Goal: Task Accomplishment & Management: Complete application form

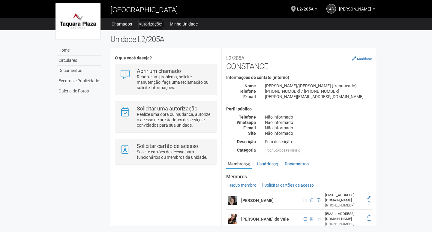
click at [151, 26] on link "Autorizações" at bounding box center [151, 24] width 25 height 8
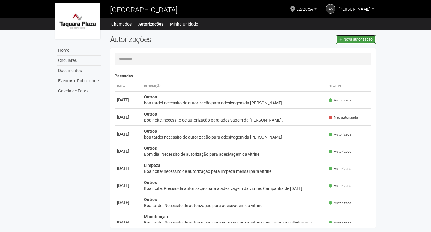
click at [351, 38] on span "Nova autorização" at bounding box center [358, 39] width 29 height 4
select select "**"
